Goal: Transaction & Acquisition: Purchase product/service

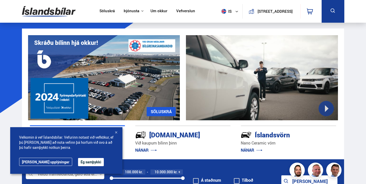
click at [78, 158] on button "Ég samþykki" at bounding box center [91, 162] width 26 height 8
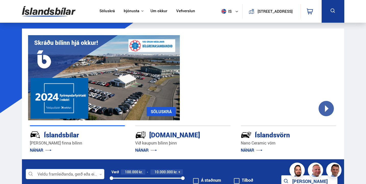
click at [106, 13] on link "Söluskrá" at bounding box center [106, 11] width 15 height 5
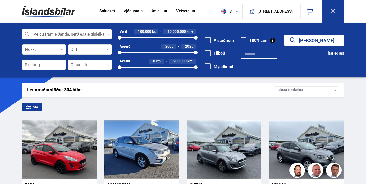
click at [93, 31] on div at bounding box center [67, 34] width 90 height 10
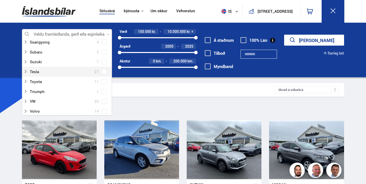
scroll to position [336, 0]
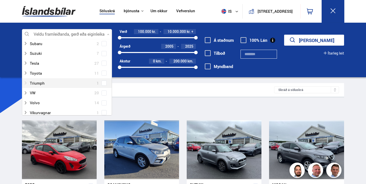
click at [60, 83] on div at bounding box center [61, 82] width 77 height 7
click at [58, 91] on div at bounding box center [72, 92] width 77 height 7
click at [306, 36] on button "[PERSON_NAME]" at bounding box center [314, 40] width 60 height 11
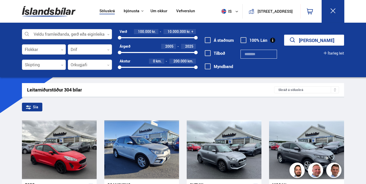
click at [92, 35] on div at bounding box center [67, 34] width 90 height 10
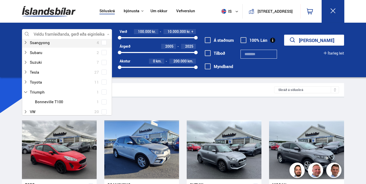
scroll to position [327, 0]
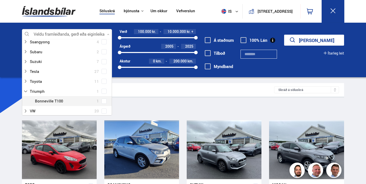
click at [103, 102] on span at bounding box center [104, 101] width 2 height 2
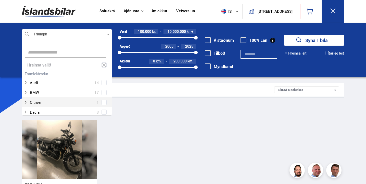
click at [264, 98] on div "Leitarniðurstöður 1 bílar Skráð á [GEOGRAPHIC_DATA] Sía Triumph Triumph Bonnevi…" at bounding box center [183, 158] width 330 height 150
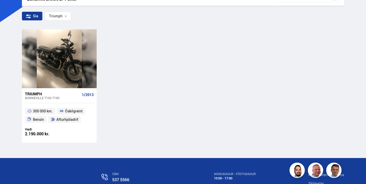
scroll to position [93, 0]
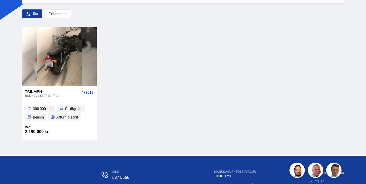
click at [70, 61] on div at bounding box center [59, 56] width 25 height 59
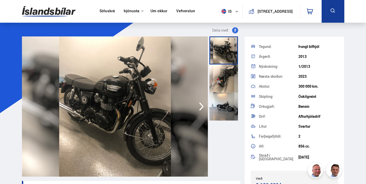
scroll to position [105, 0]
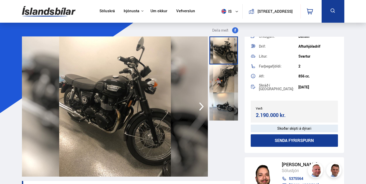
click at [228, 77] on div at bounding box center [223, 78] width 29 height 28
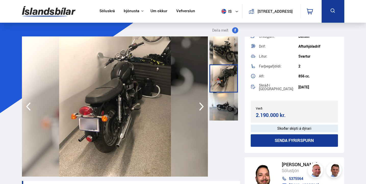
click at [227, 103] on div at bounding box center [223, 106] width 29 height 28
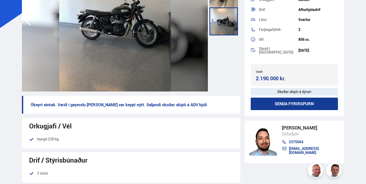
scroll to position [0, 0]
